Goal: Task Accomplishment & Management: Manage account settings

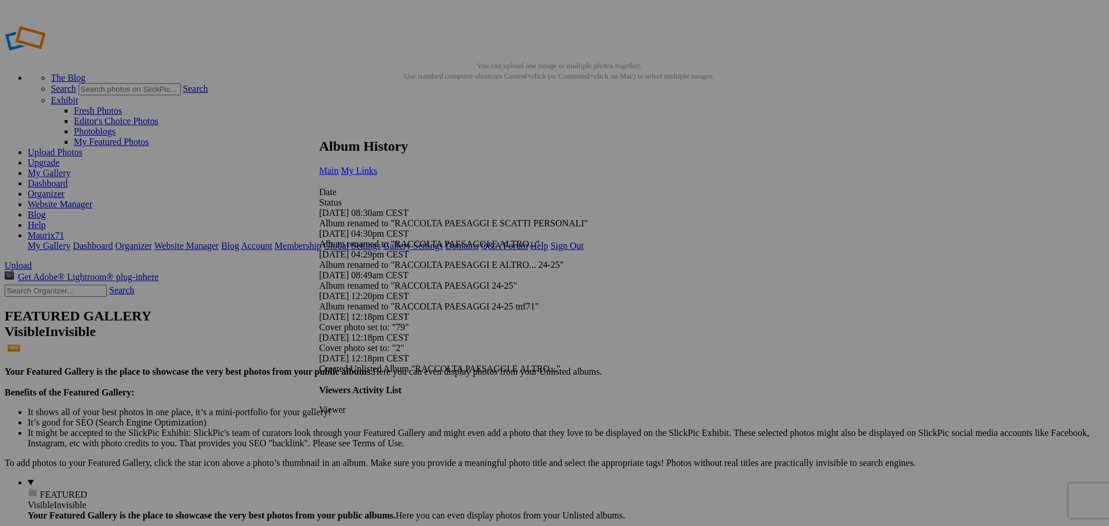
click at [377, 166] on link "My Links" at bounding box center [359, 171] width 36 height 10
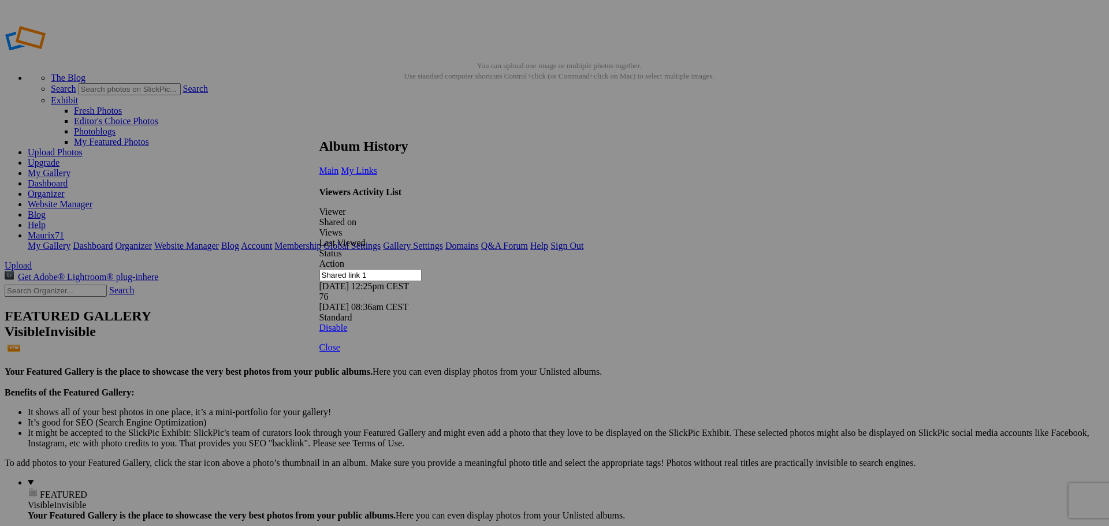
click at [320, 128] on link at bounding box center [320, 128] width 0 height 0
